Goal: Find specific page/section: Find specific page/section

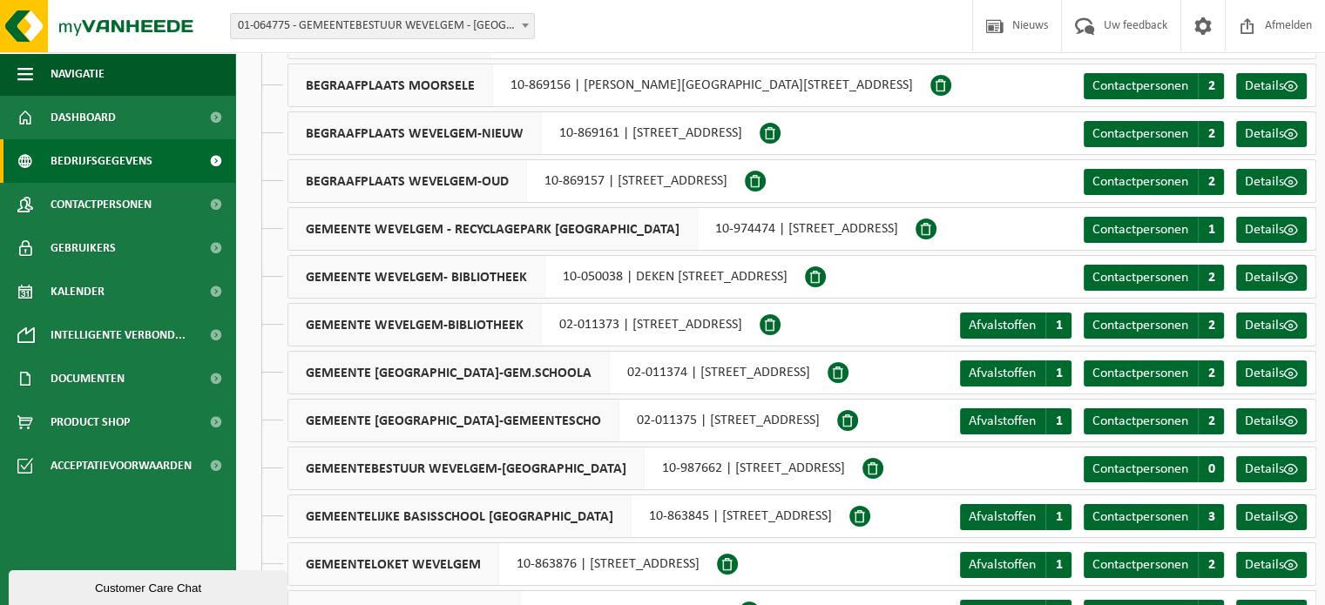
scroll to position [174, 0]
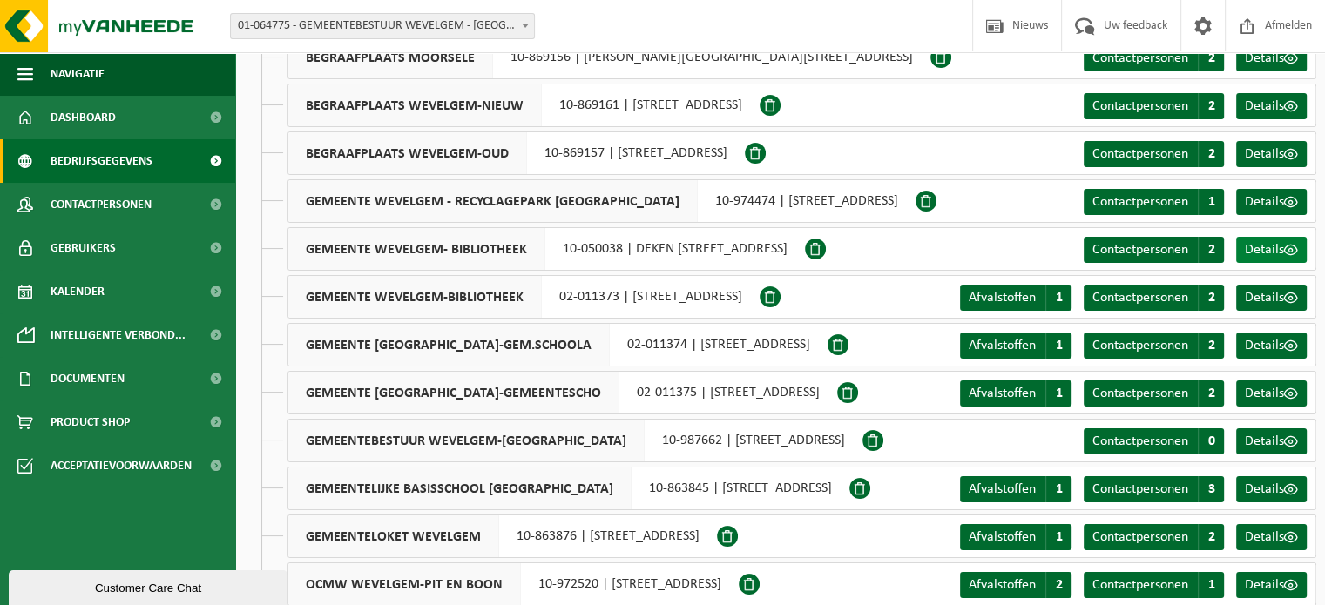
click at [1260, 257] on span "Details" at bounding box center [1264, 250] width 39 height 14
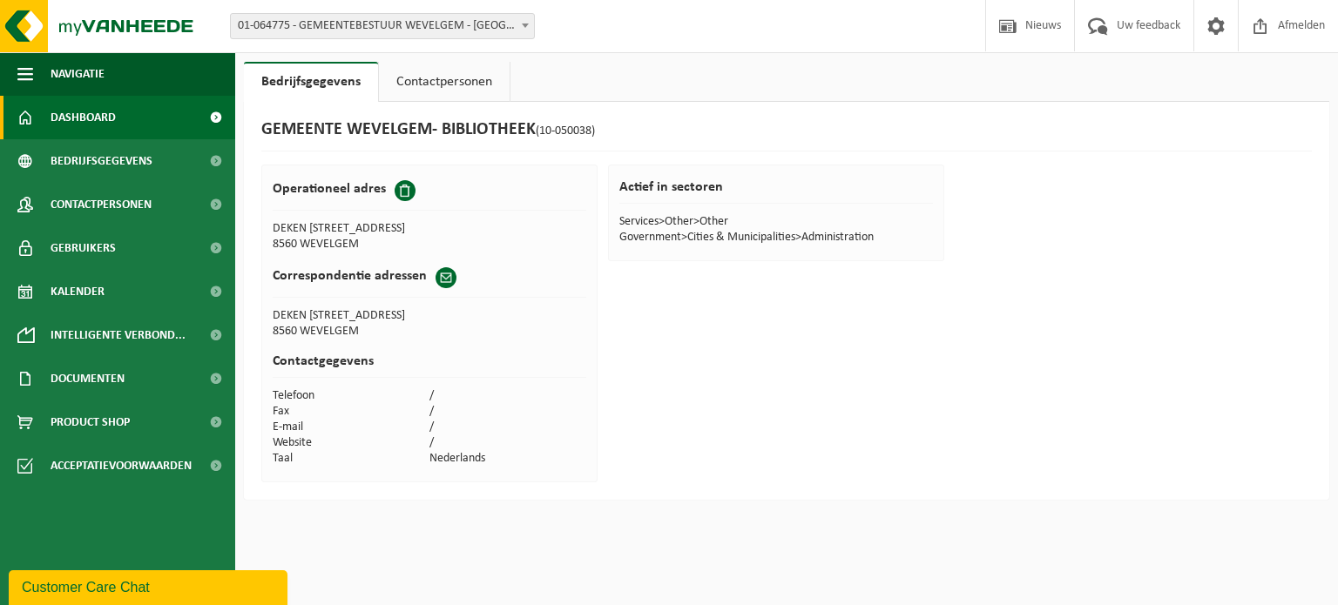
click at [83, 124] on span "Dashboard" at bounding box center [83, 118] width 65 height 44
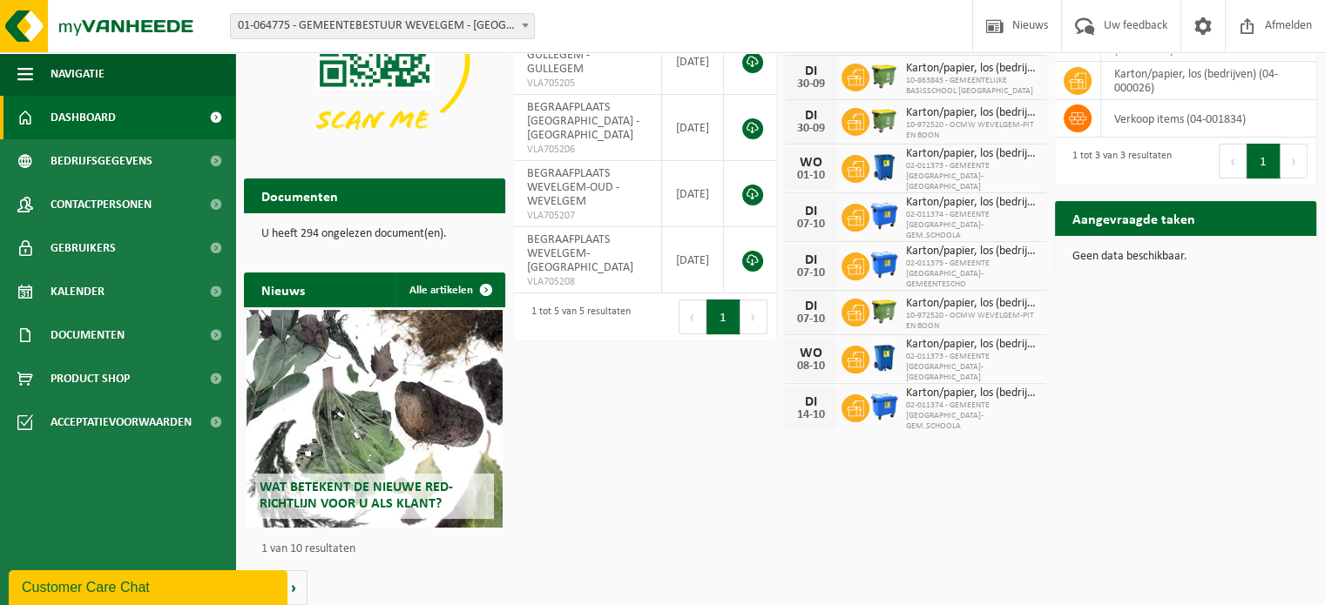
scroll to position [186, 0]
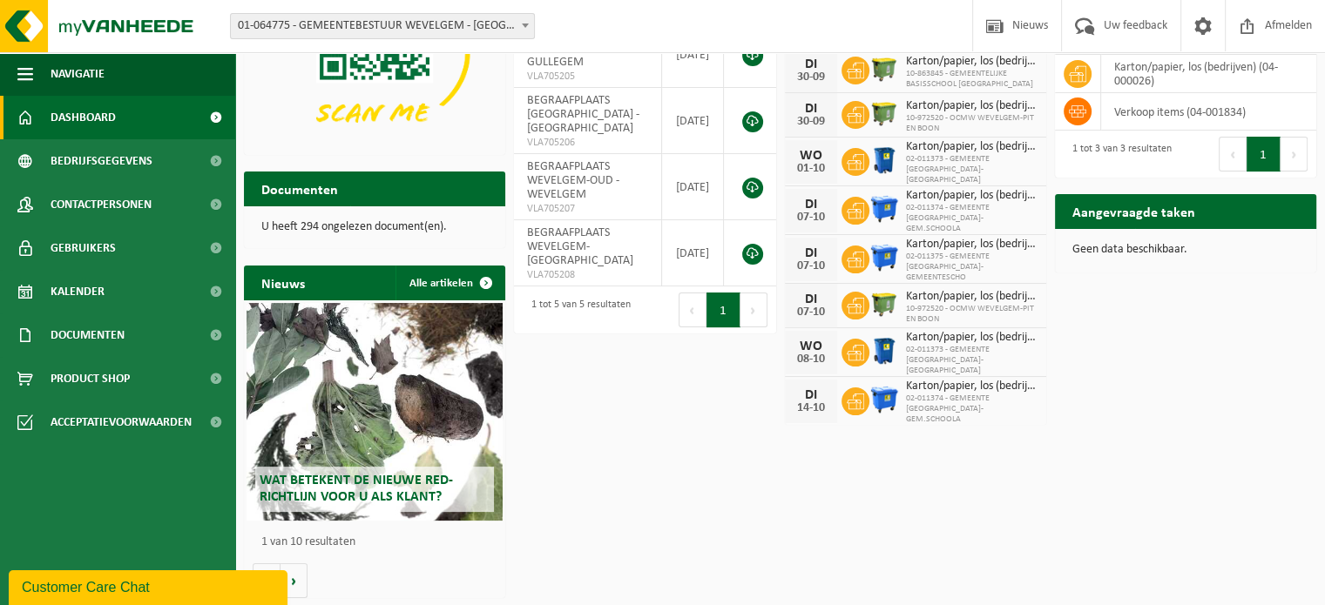
click at [721, 490] on div "Download nu de Vanheede+ app! Verberg Certificaten & attesten Bekijk uw certifi…" at bounding box center [780, 259] width 1081 height 695
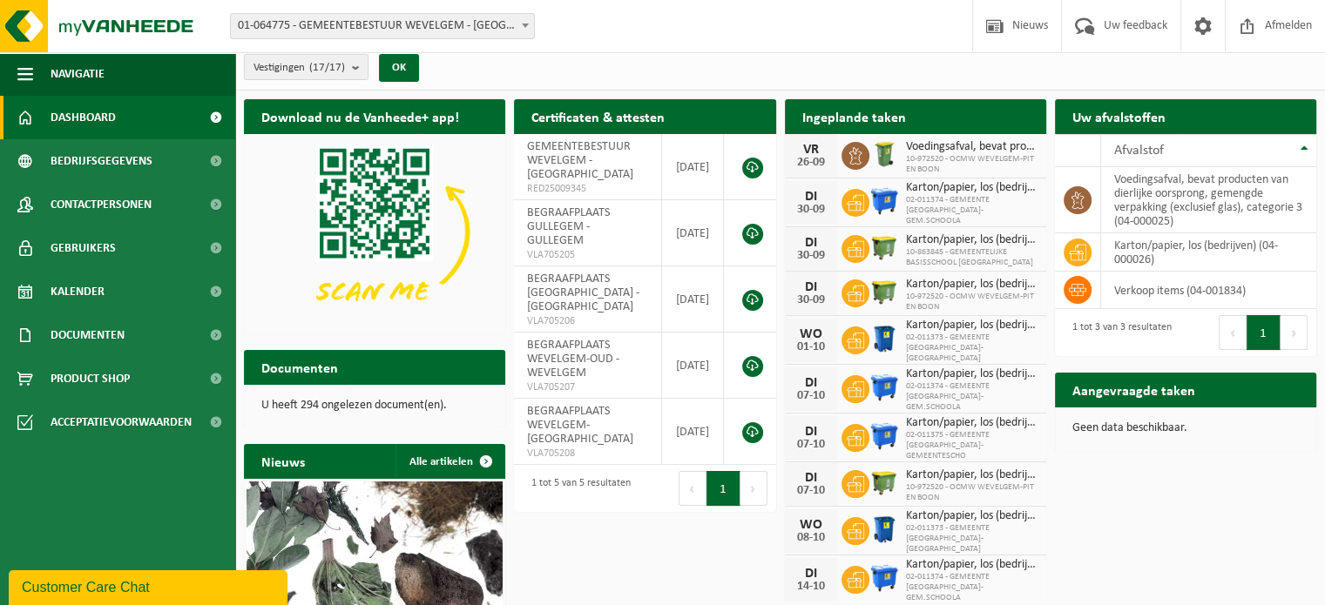
scroll to position [0, 0]
